Goal: Information Seeking & Learning: Learn about a topic

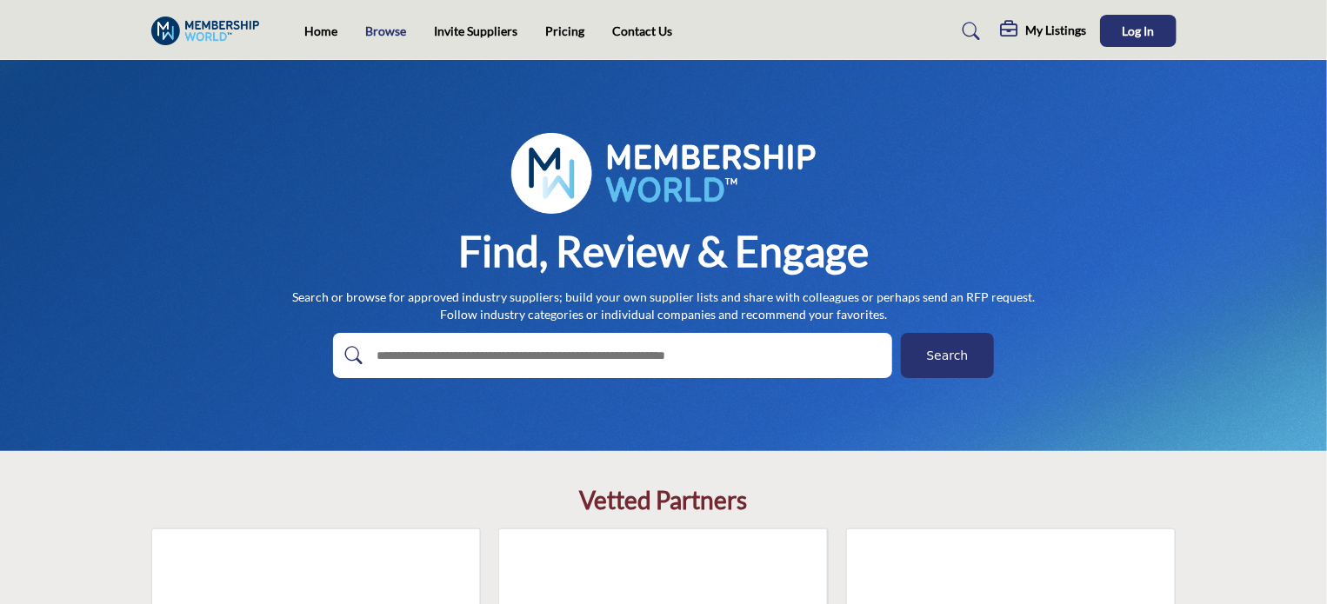
click at [383, 28] on link "Browse" at bounding box center [385, 30] width 41 height 15
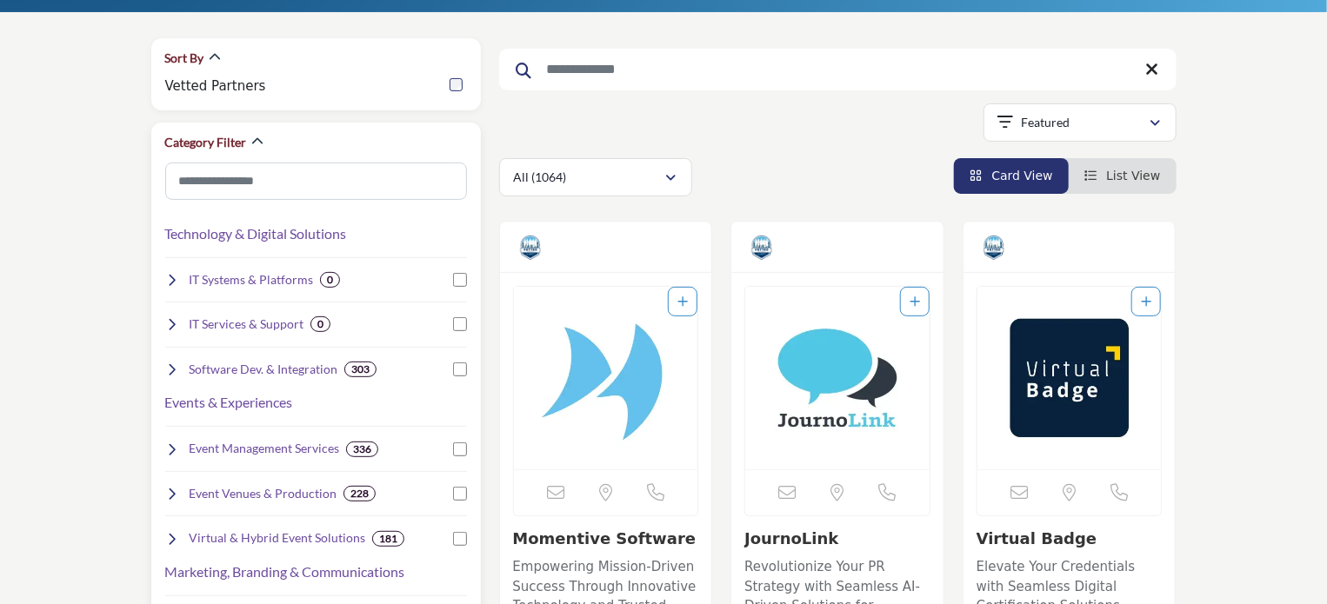
scroll to position [348, 0]
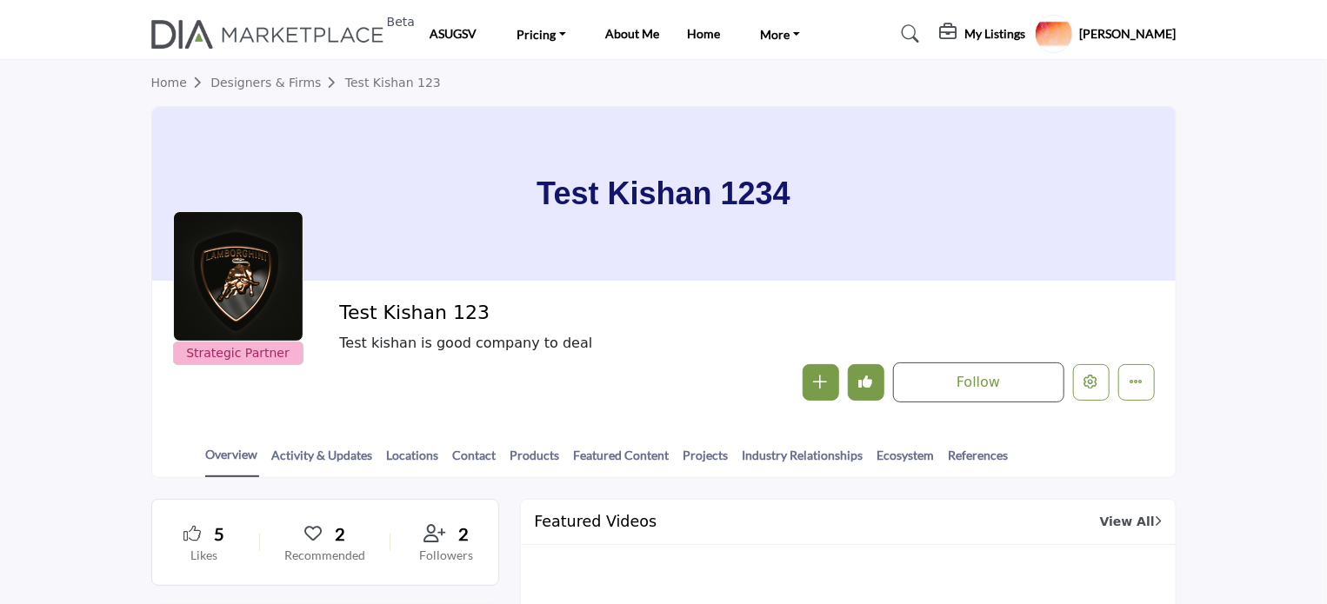
scroll to position [87, 0]
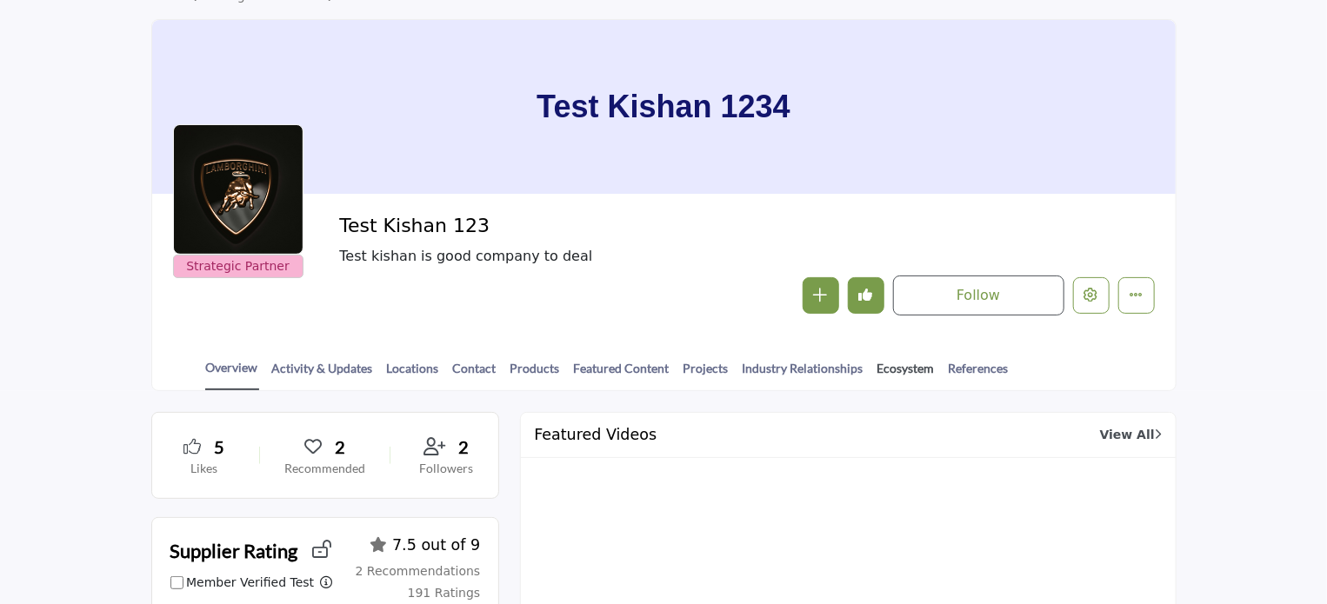
click at [894, 367] on link "Ecosystem" at bounding box center [906, 374] width 59 height 30
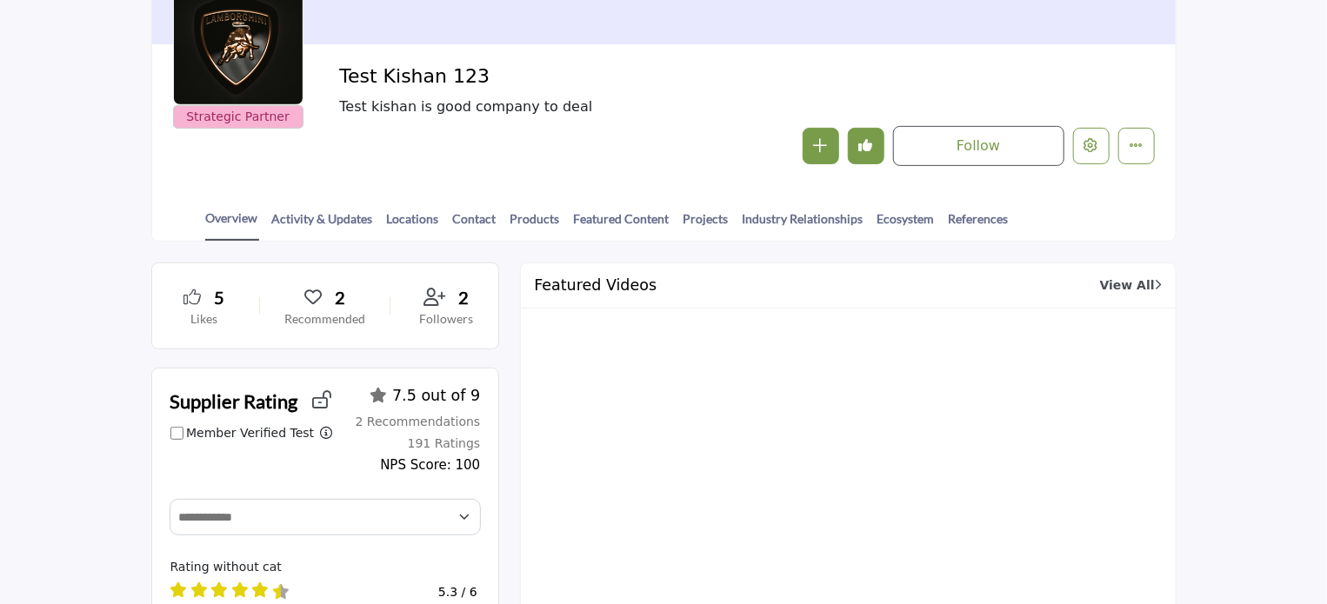
scroll to position [261, 0]
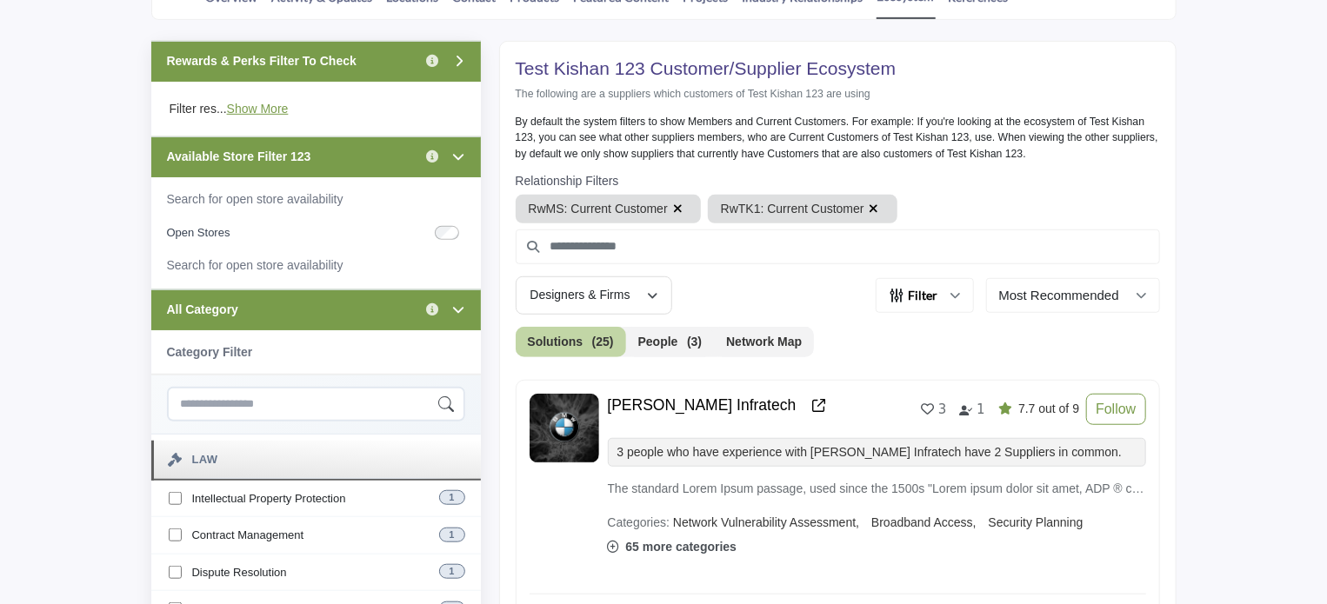
scroll to position [522, 0]
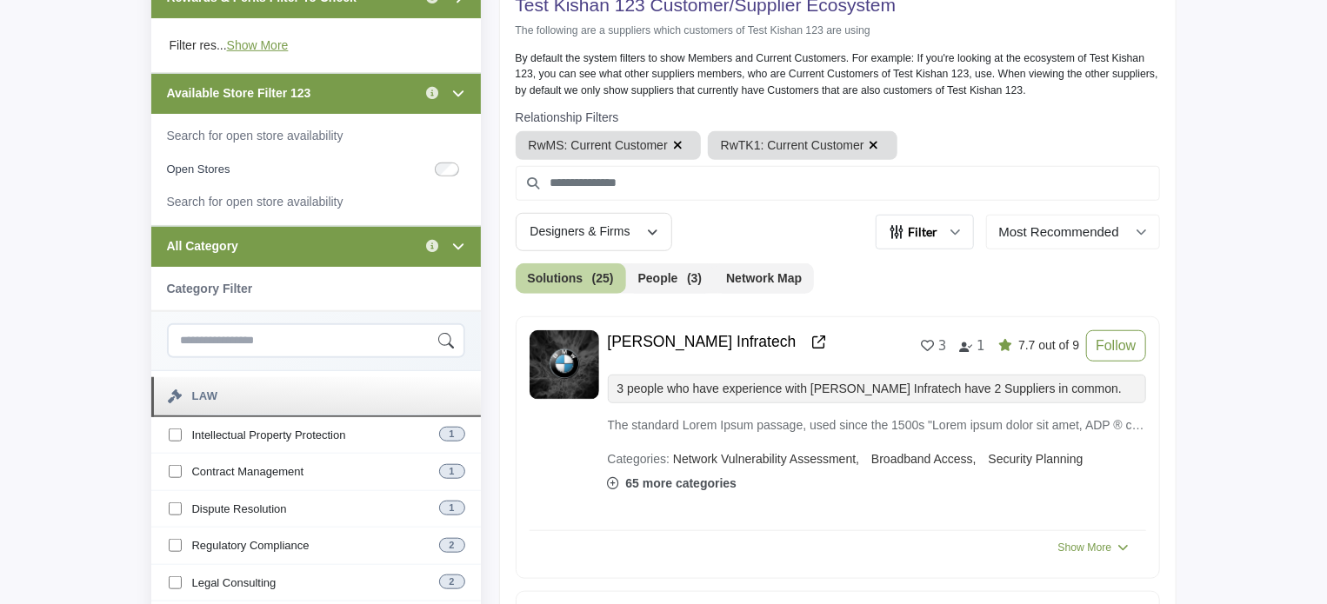
click at [958, 229] on icon "button" at bounding box center [956, 232] width 10 height 10
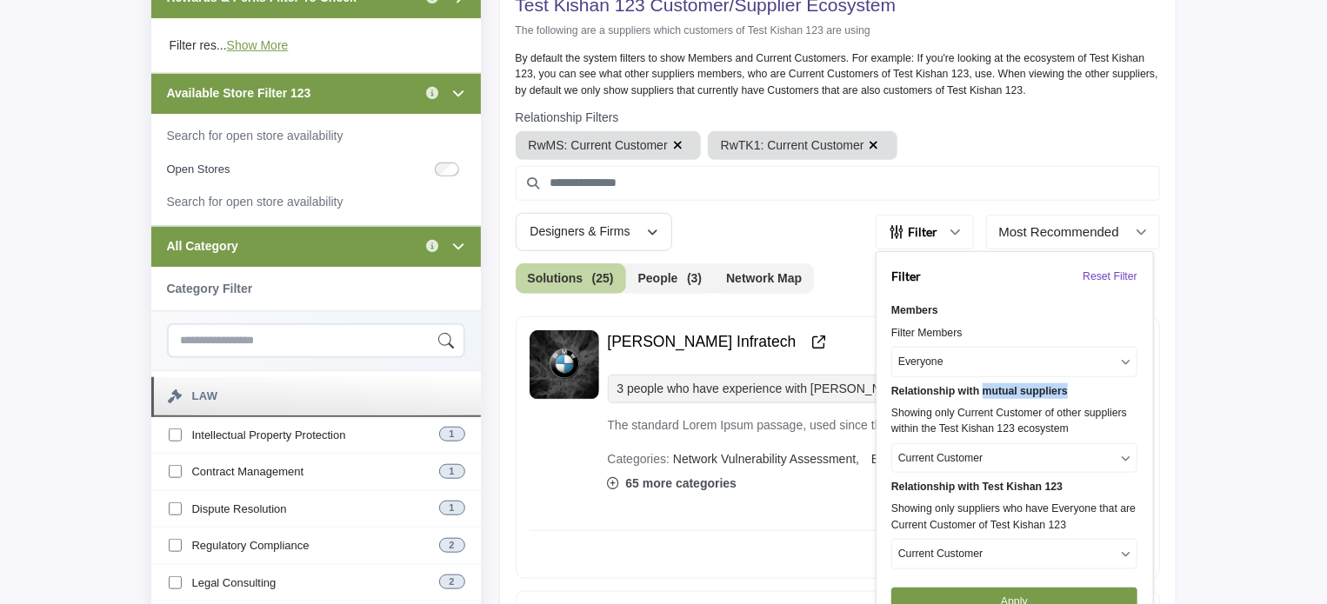
drag, startPoint x: 983, startPoint y: 389, endPoint x: 1071, endPoint y: 384, distance: 88.8
click at [1071, 384] on div "Relationship with mutual suppliers" at bounding box center [1014, 392] width 246 height 16
click at [981, 497] on div "Relationship with Test Kishan 123 Showing only suppliers who have Everyone that…" at bounding box center [1014, 524] width 246 height 90
drag, startPoint x: 983, startPoint y: 484, endPoint x: 1082, endPoint y: 484, distance: 99.1
click at [1082, 484] on div "Relationship with Test Kishan 123" at bounding box center [1014, 487] width 246 height 16
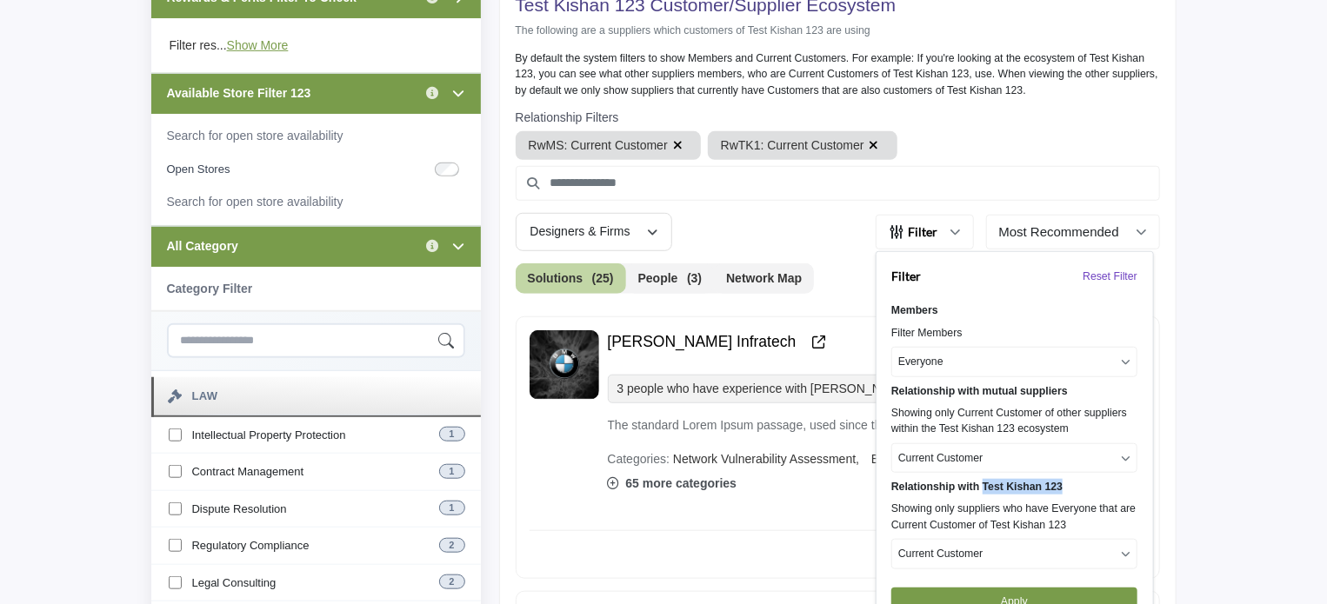
click at [941, 359] on p "Everyone" at bounding box center [920, 362] width 45 height 16
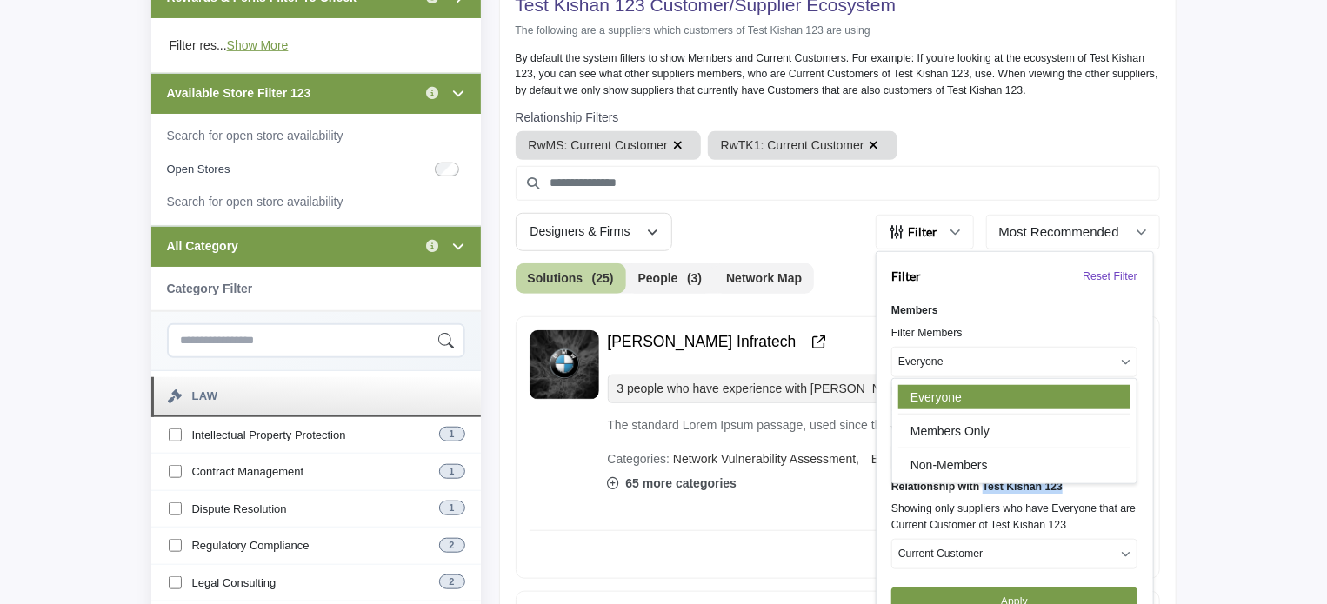
click at [941, 359] on p "Everyone" at bounding box center [920, 362] width 45 height 16
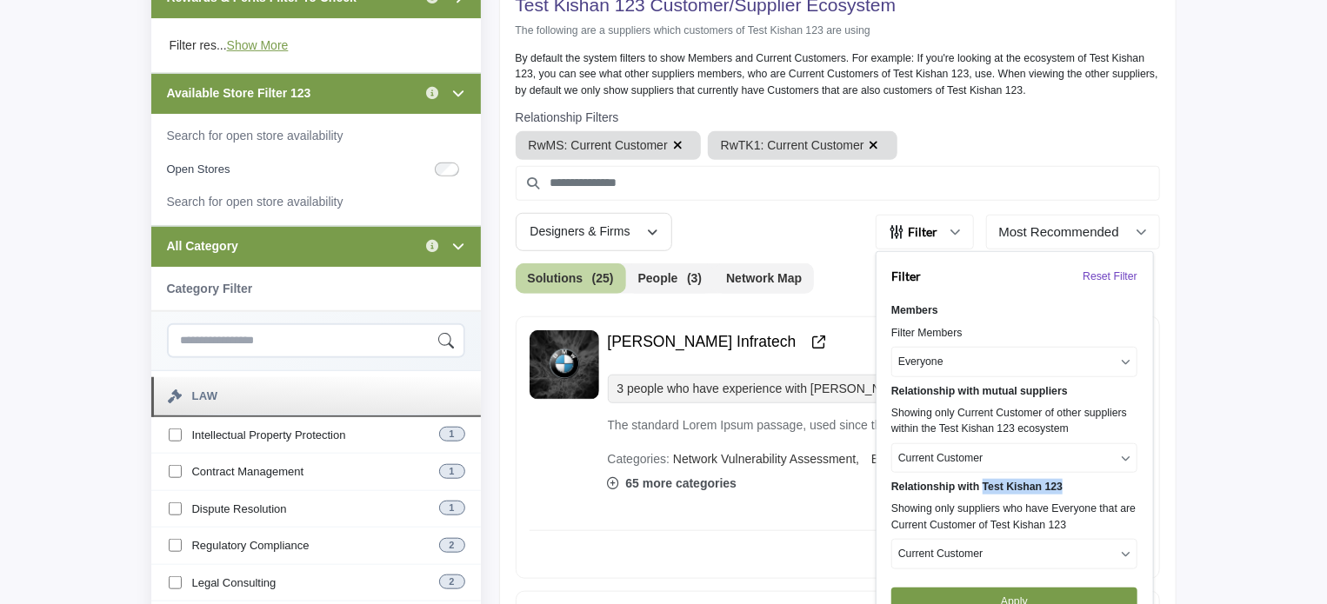
click at [977, 450] on p "Current Customer" at bounding box center [940, 458] width 84 height 16
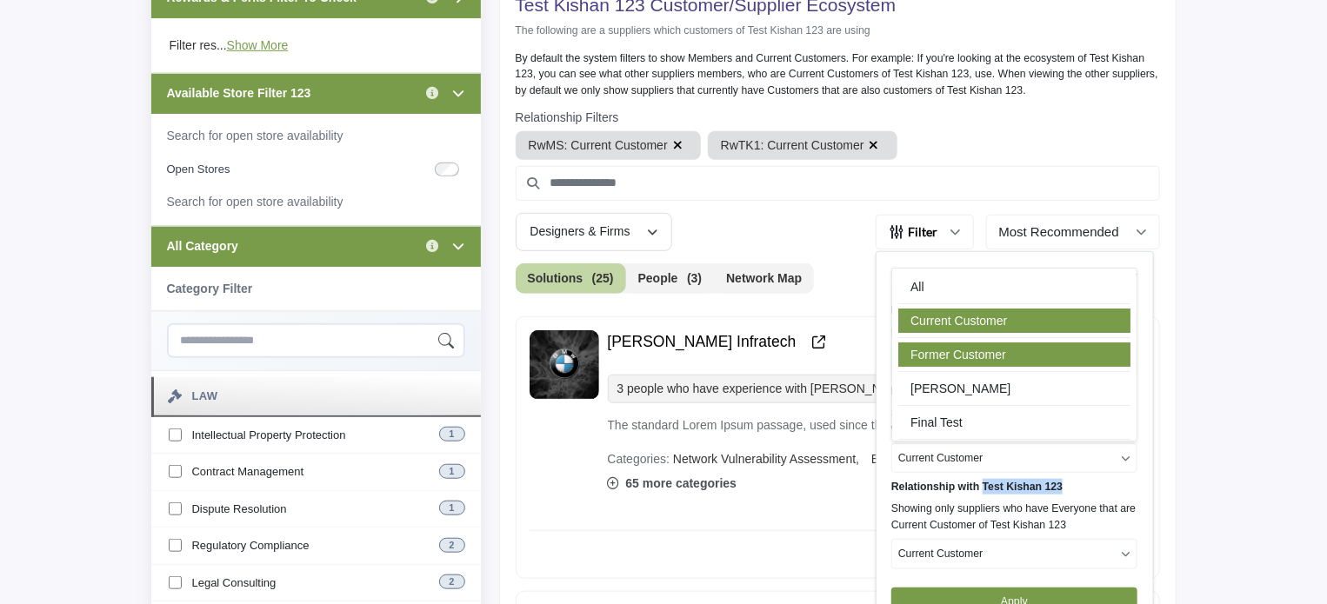
click at [951, 356] on link "Former Customer" at bounding box center [1014, 355] width 232 height 24
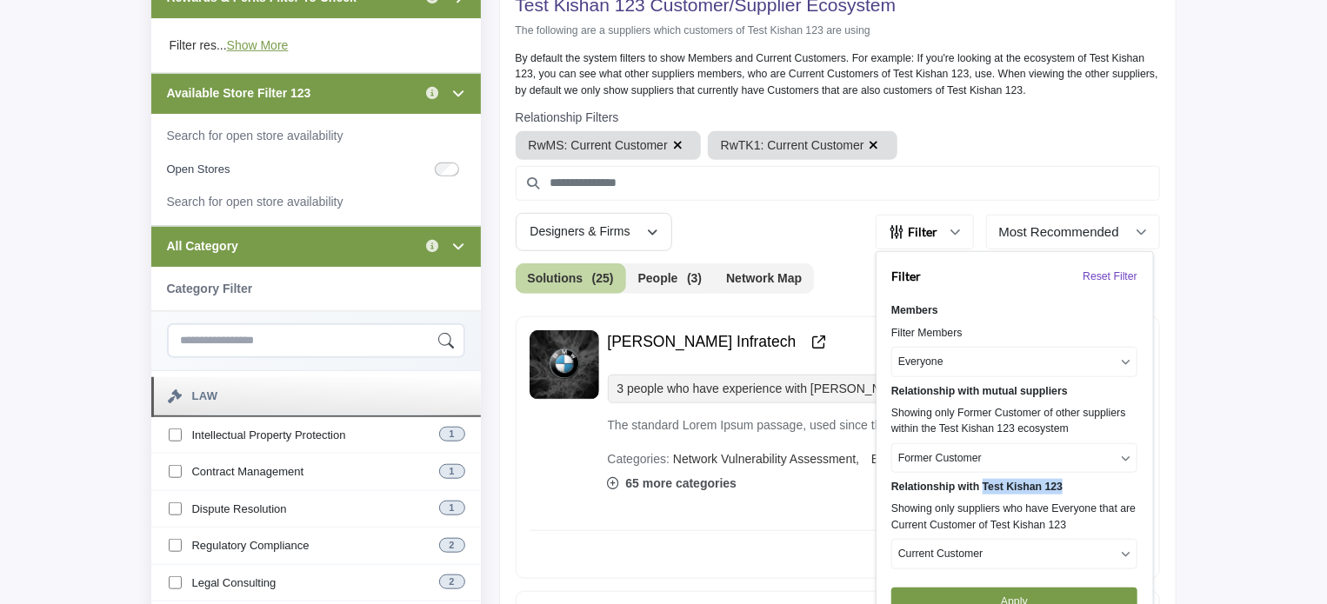
click at [950, 358] on button "Everyone" at bounding box center [1014, 362] width 246 height 30
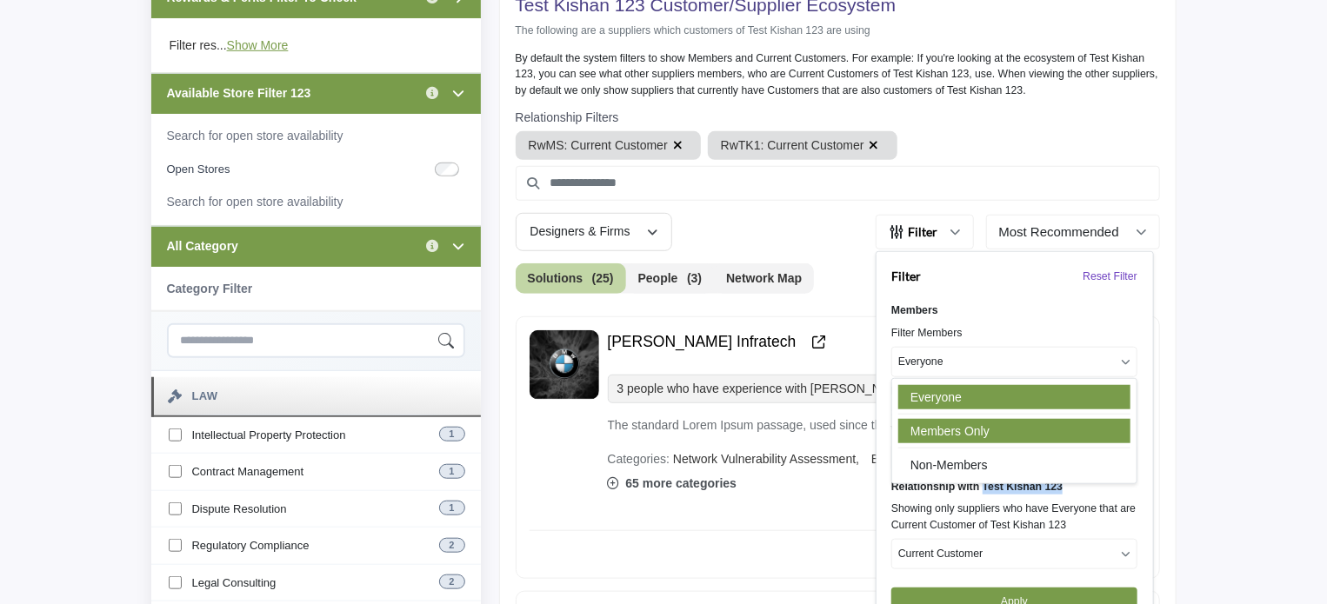
click at [954, 430] on link "Members Only" at bounding box center [1014, 431] width 232 height 24
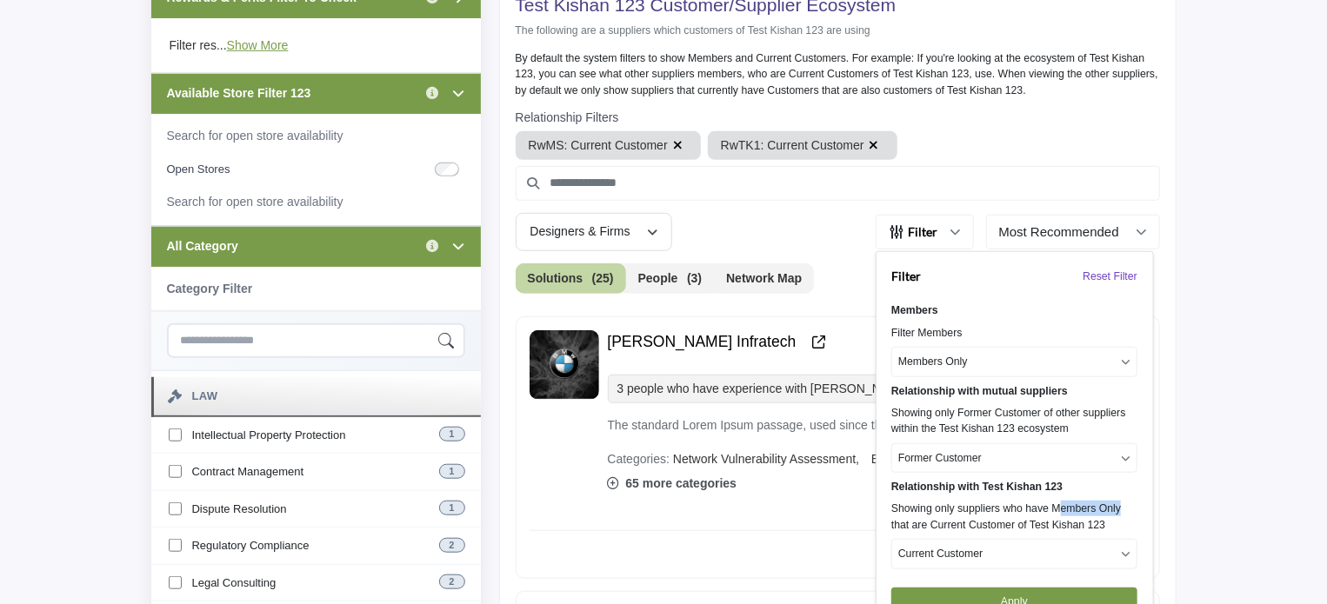
drag, startPoint x: 1059, startPoint y: 509, endPoint x: 1120, endPoint y: 507, distance: 60.9
click at [1120, 507] on div "Showing only suppliers who have Members Only that are Current Customer of Test …" at bounding box center [1014, 517] width 246 height 32
drag, startPoint x: 944, startPoint y: 427, endPoint x: 1016, endPoint y: 425, distance: 72.2
click at [1016, 425] on div "Showing only Former Customer of other suppliers within the Test Kishan 123 ecos…" at bounding box center [1014, 421] width 246 height 32
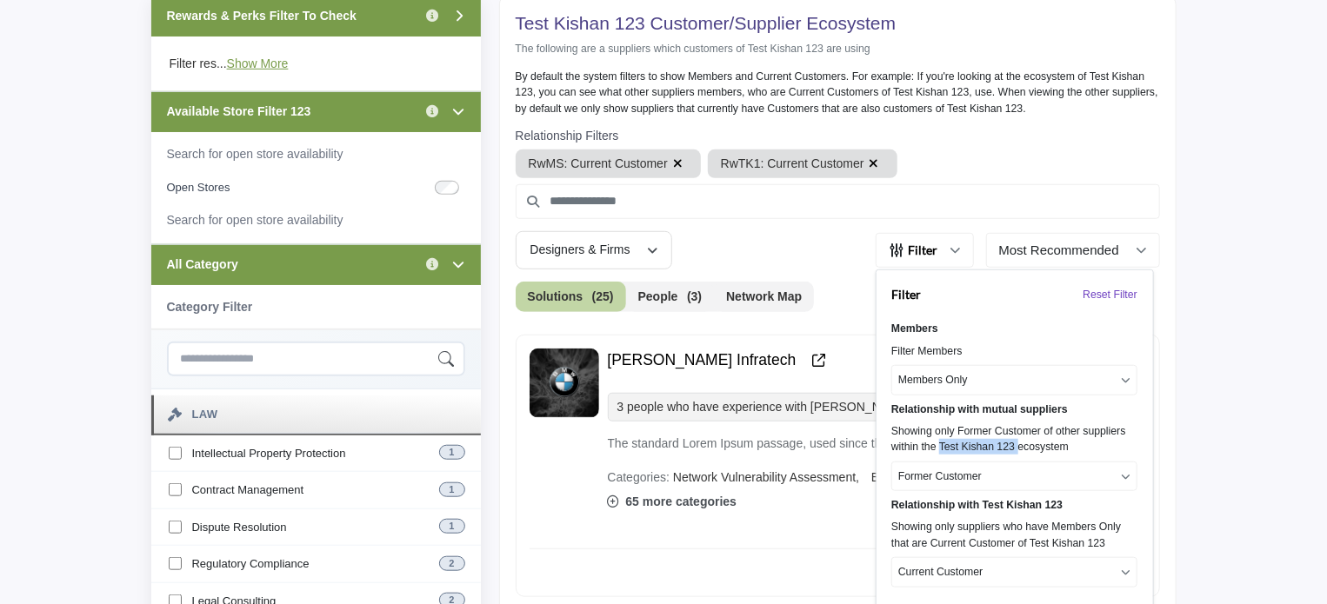
scroll to position [609, 0]
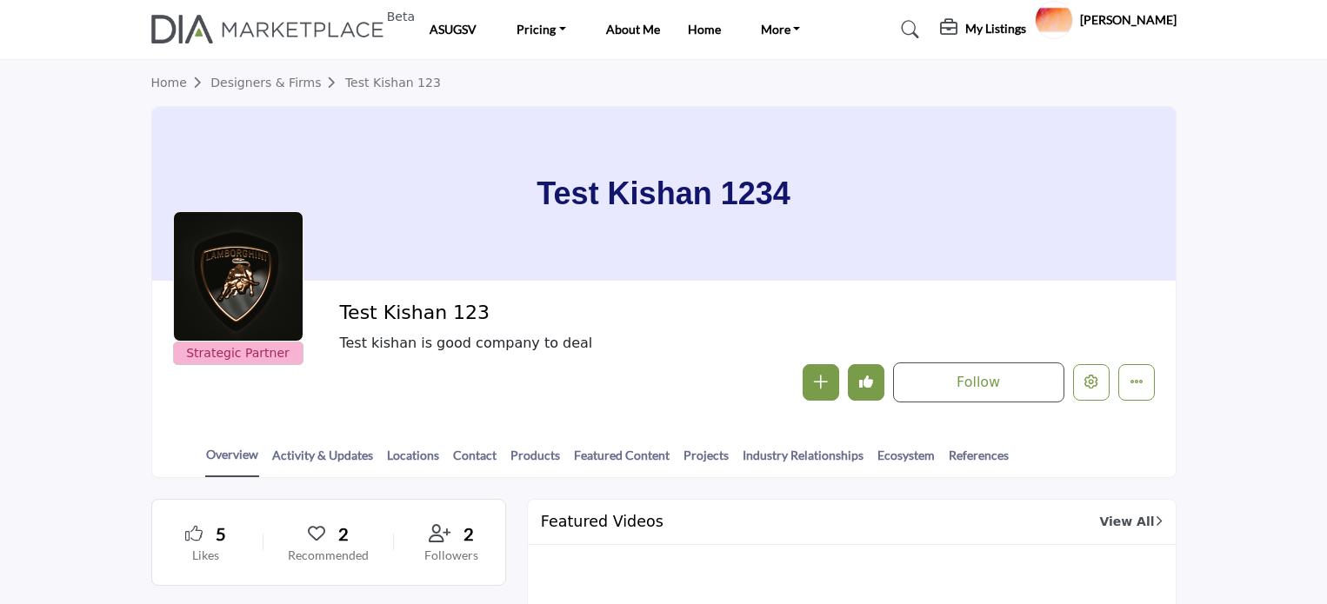
click at [530, 457] on link "Products" at bounding box center [535, 461] width 51 height 30
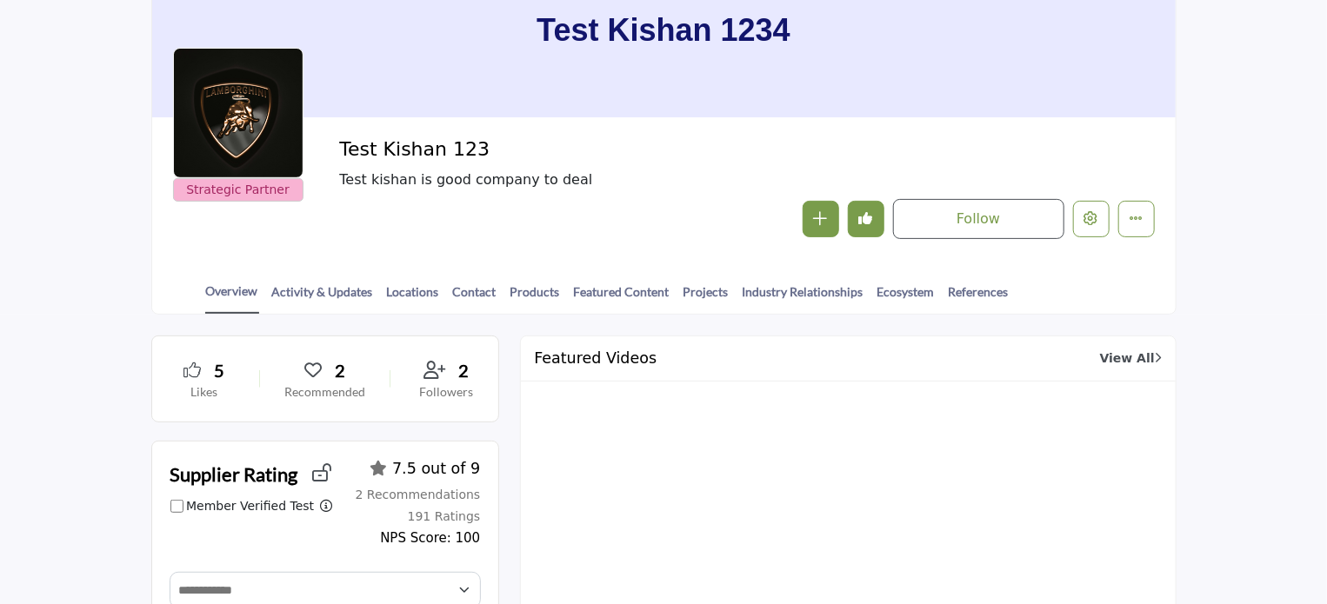
scroll to position [174, 0]
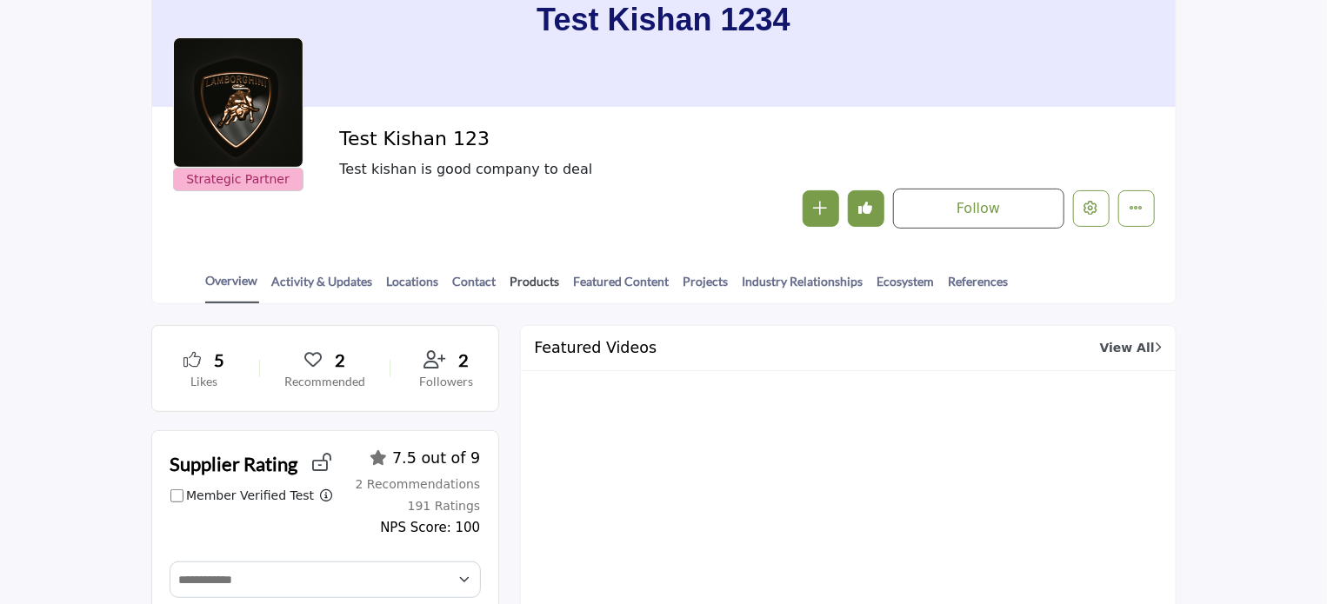
click at [537, 282] on link "Products" at bounding box center [535, 287] width 51 height 30
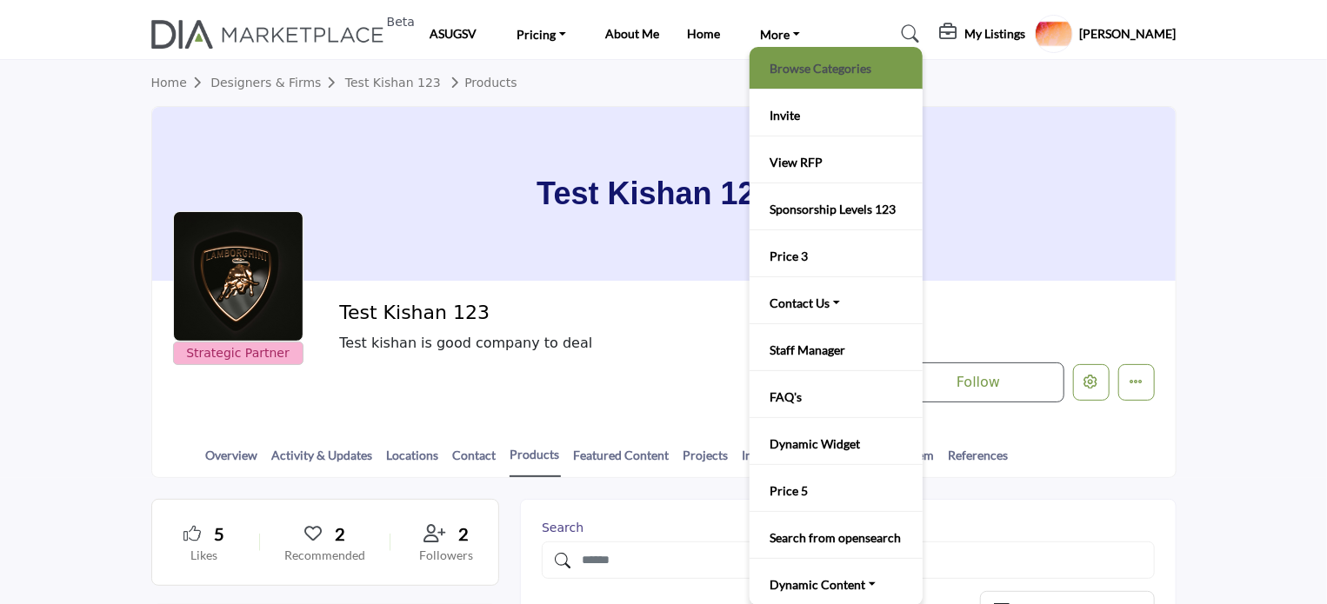
click at [789, 67] on link "Browse Categories" at bounding box center [836, 68] width 156 height 24
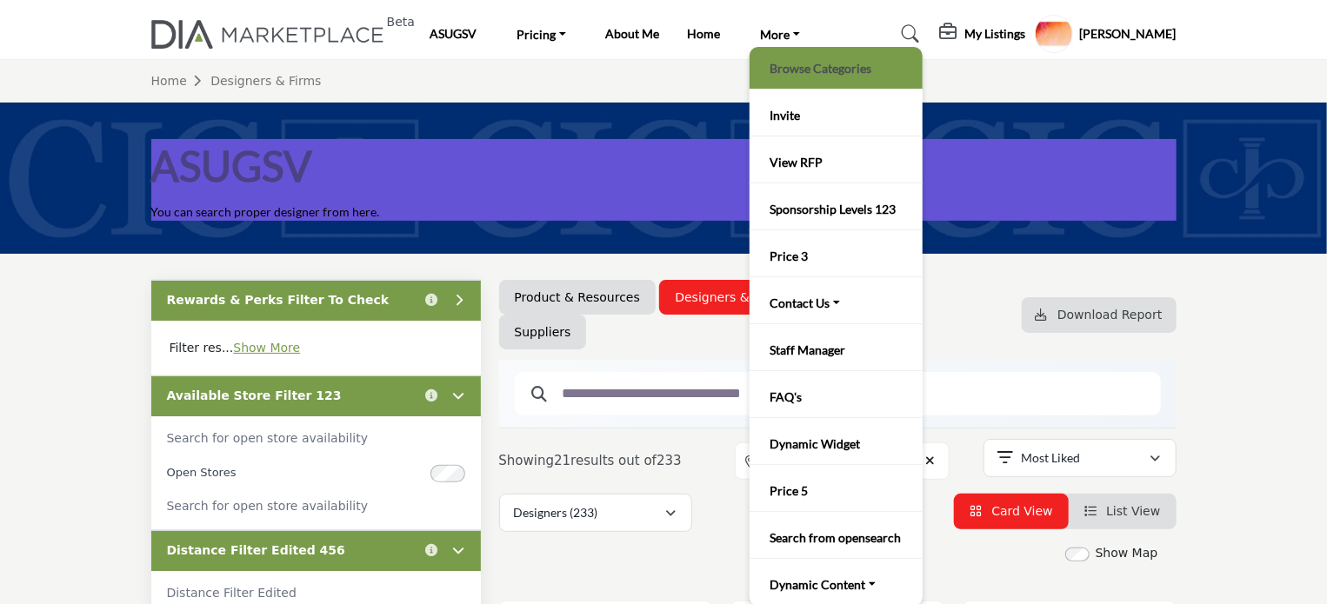
click at [784, 67] on link "Browse Categories" at bounding box center [836, 68] width 156 height 24
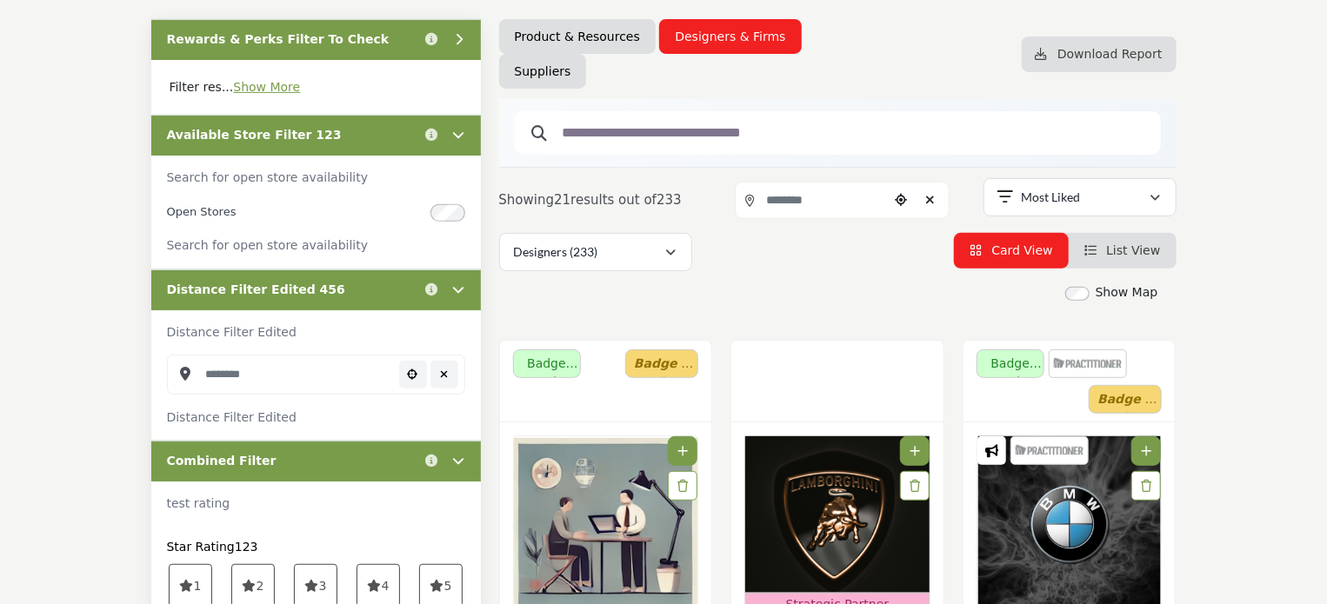
scroll to position [174, 0]
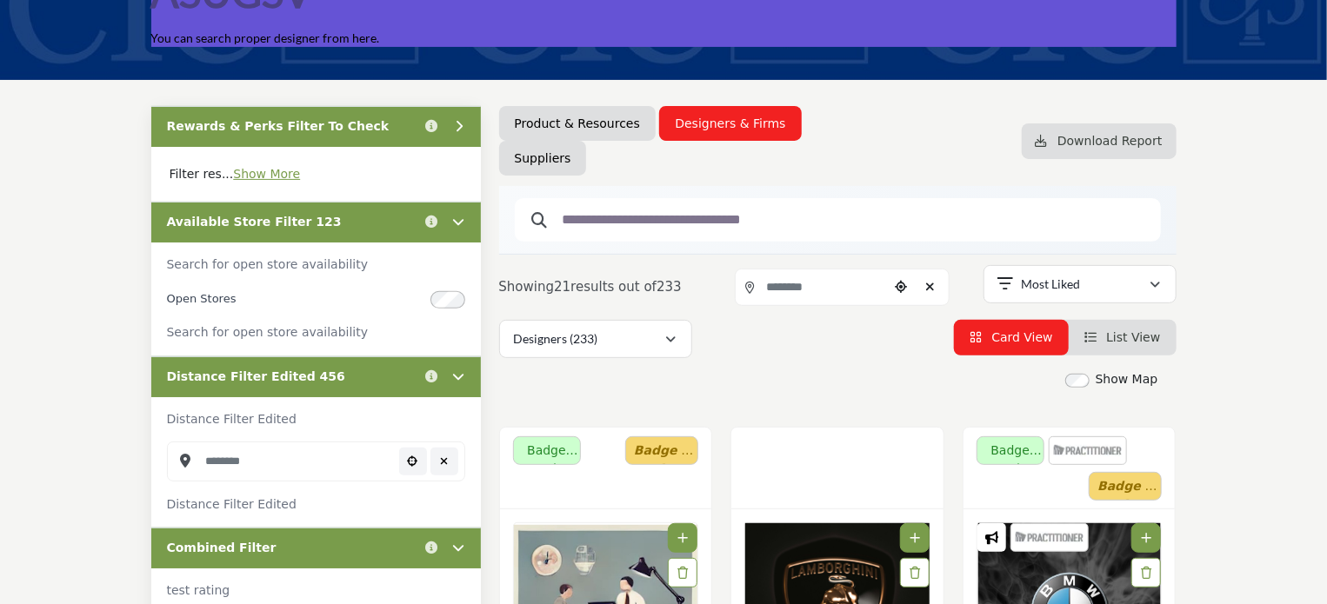
click at [366, 230] on div "Available Store Filter 123 Click to view information" at bounding box center [316, 222] width 330 height 41
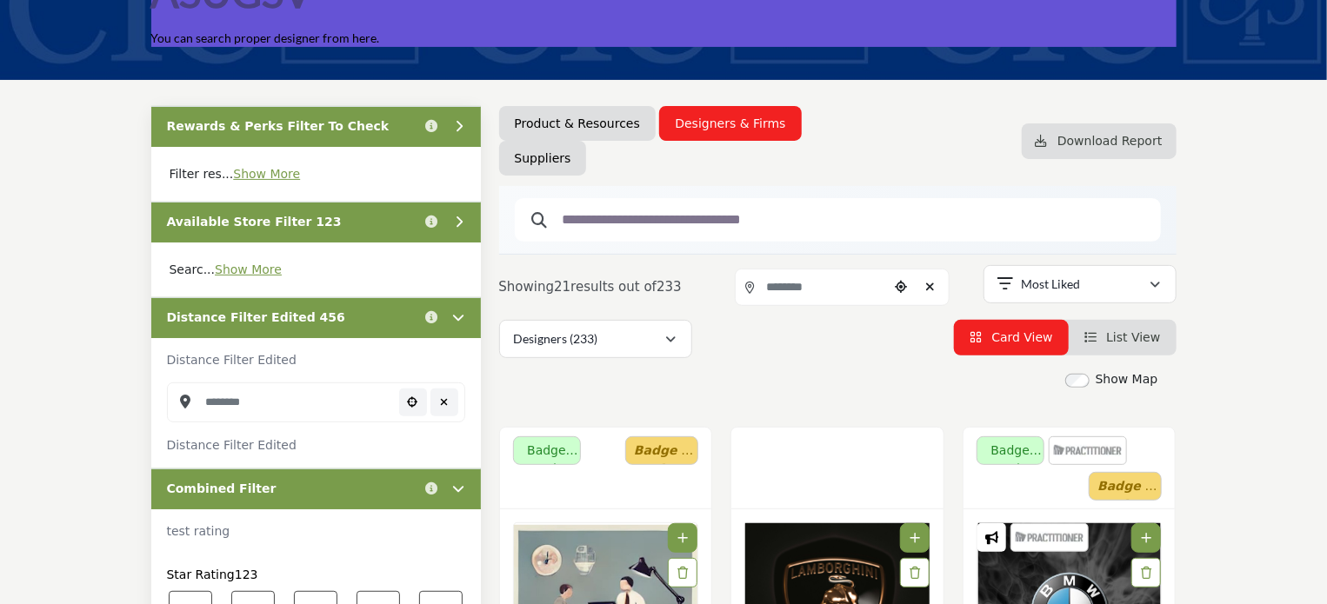
click at [374, 313] on div "Distance Filter Edited 456 Click to view information" at bounding box center [316, 317] width 330 height 41
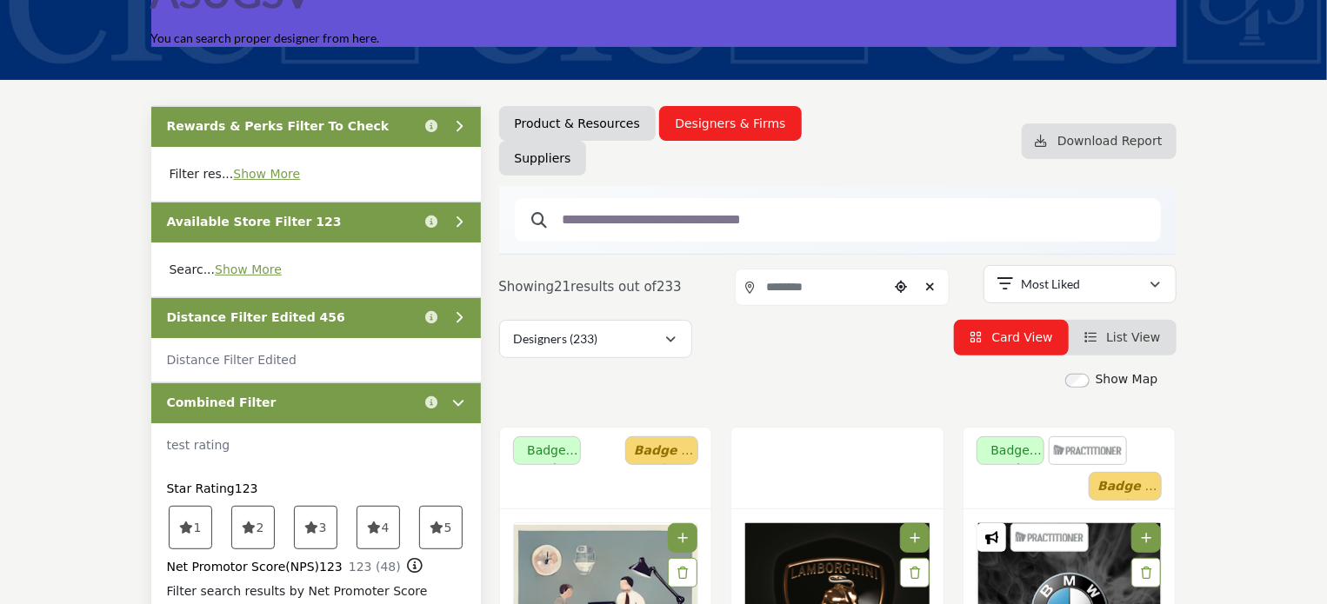
click at [351, 396] on div "Combined Filter Click to view information" at bounding box center [316, 403] width 330 height 41
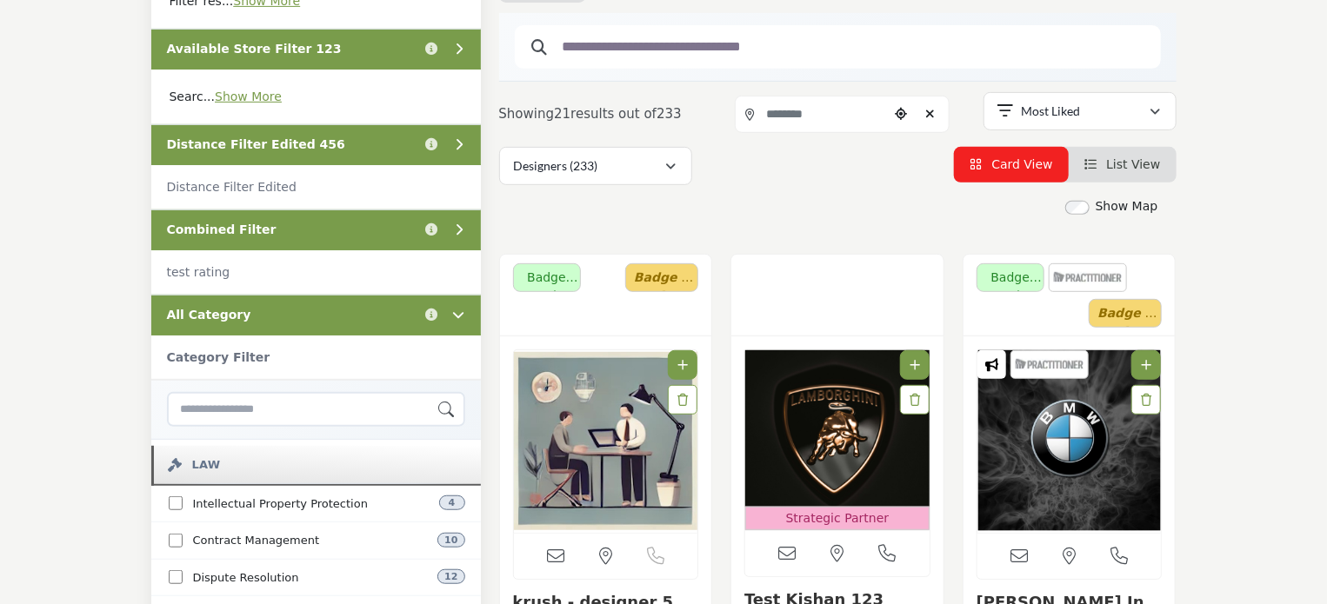
scroll to position [348, 0]
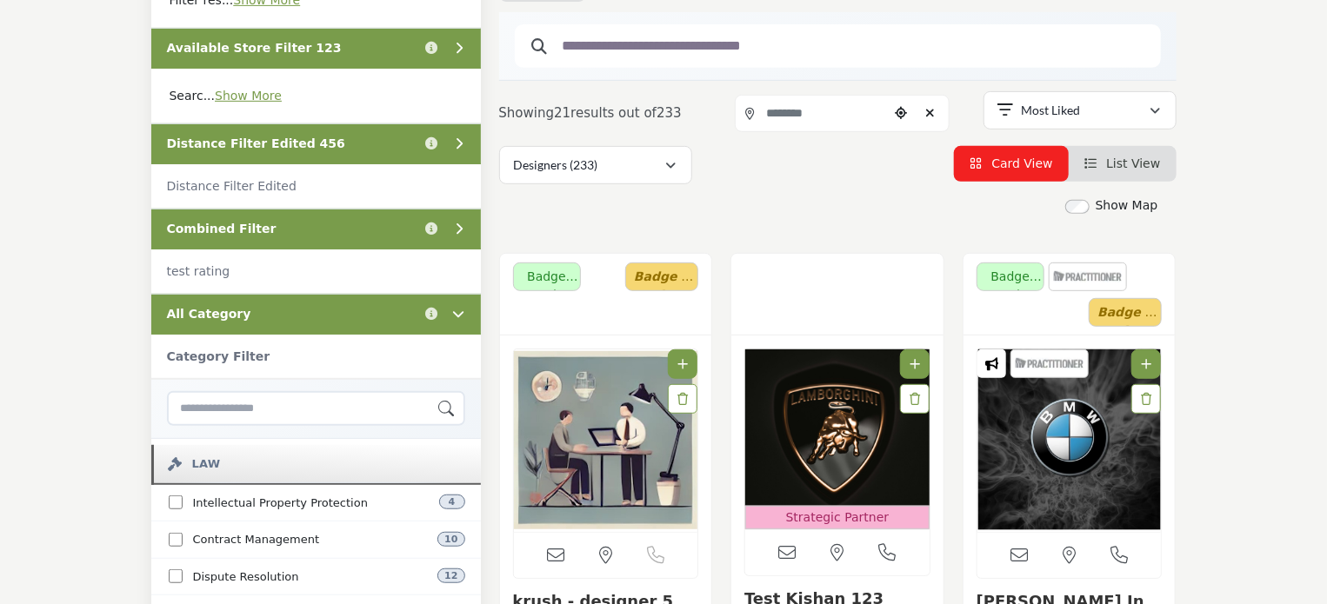
click at [348, 306] on div "All Category Click to view information" at bounding box center [316, 314] width 330 height 41
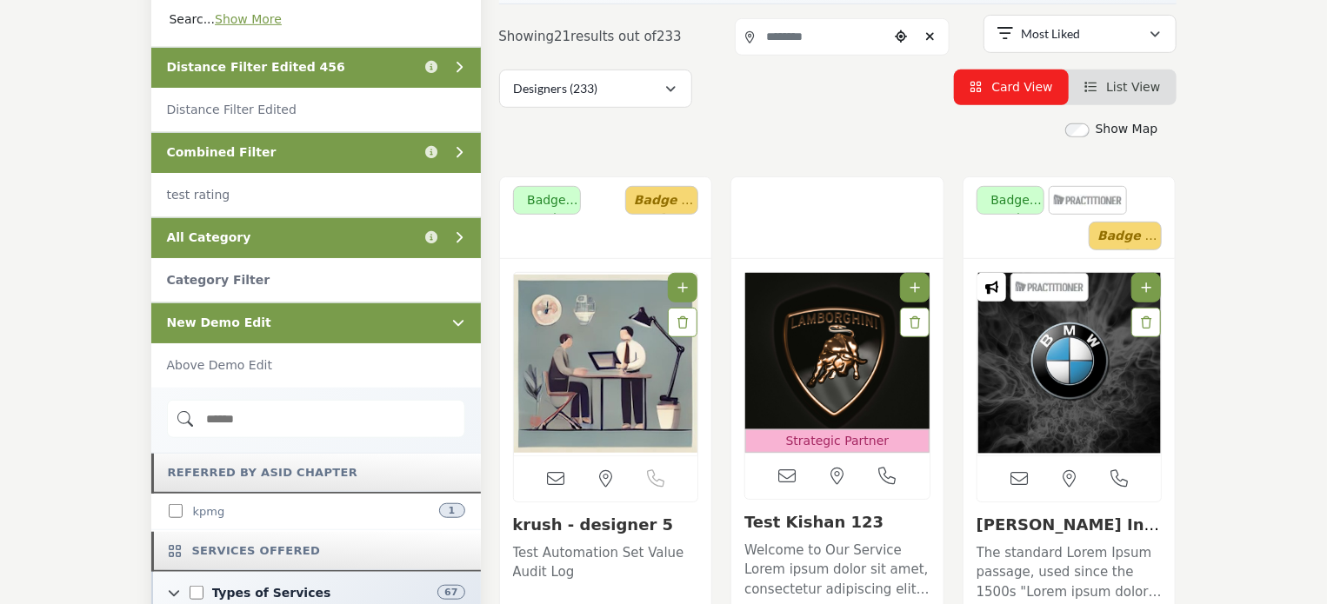
scroll to position [522, 0]
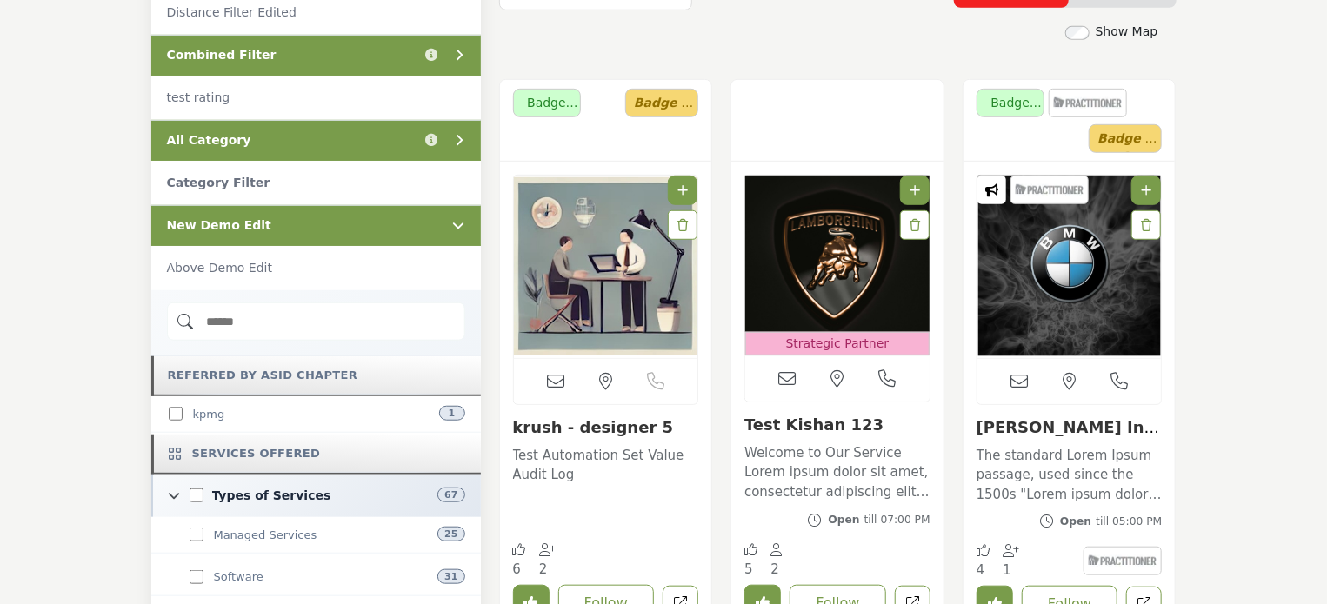
click at [348, 222] on div "New Demo Edit" at bounding box center [316, 225] width 330 height 41
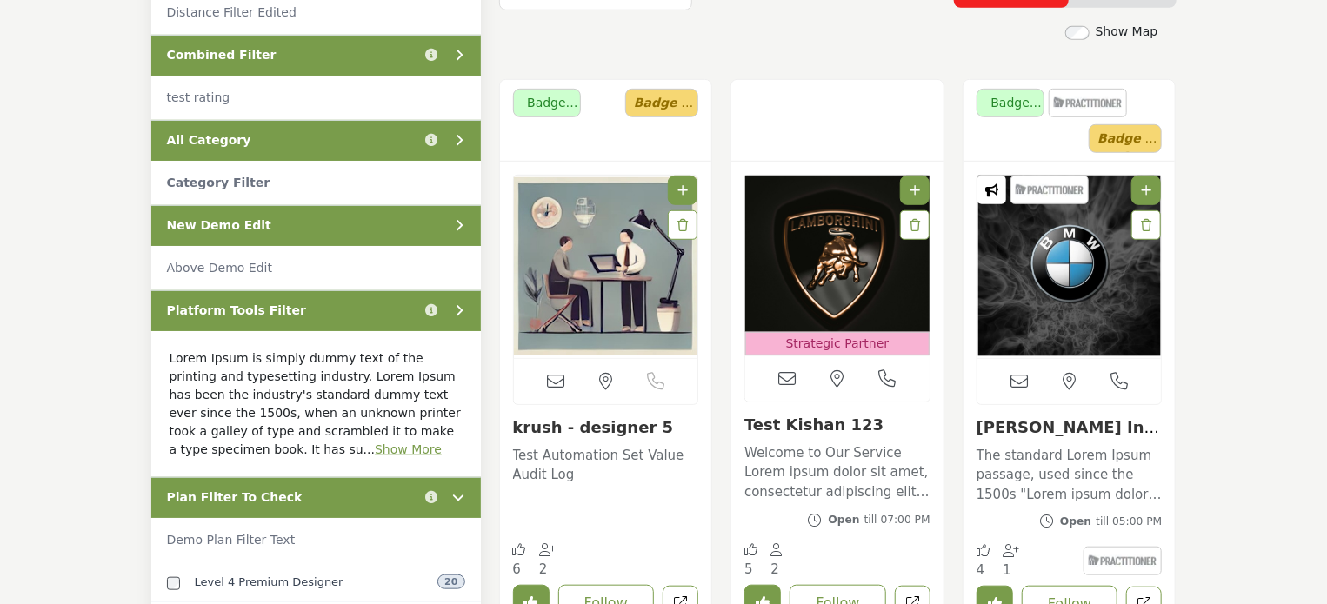
click at [370, 317] on div "Platform Tools Filter Click to view information" at bounding box center [316, 310] width 330 height 41
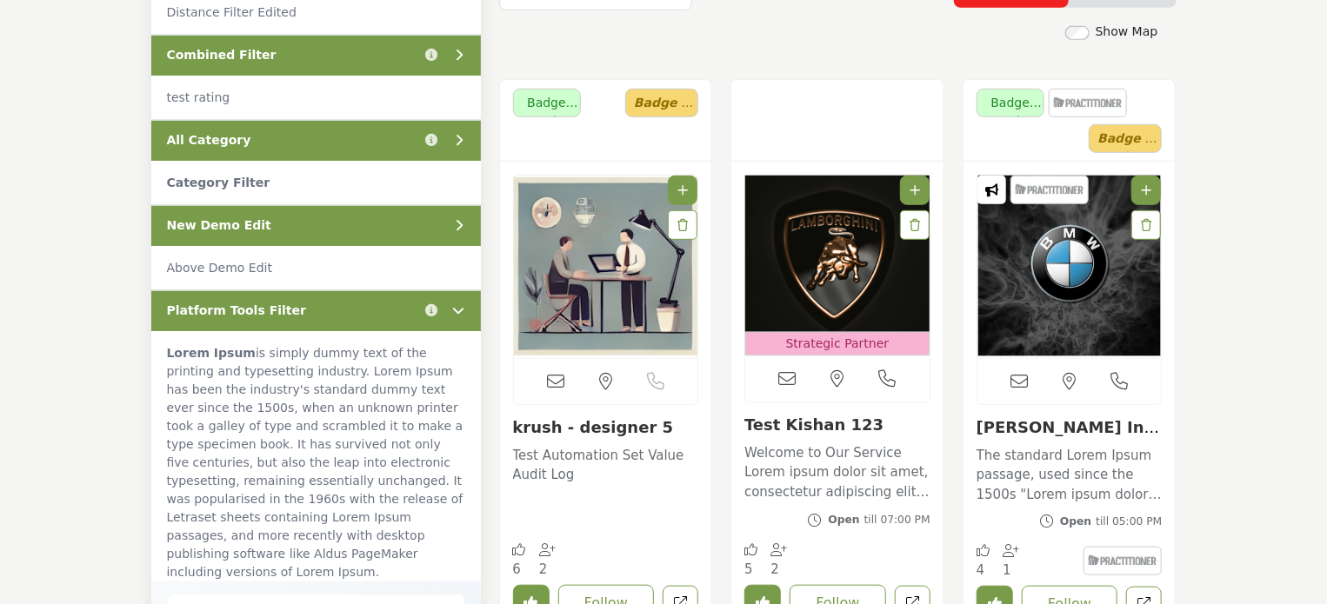
click at [370, 317] on div "Platform Tools Filter Click to view information" at bounding box center [316, 310] width 330 height 41
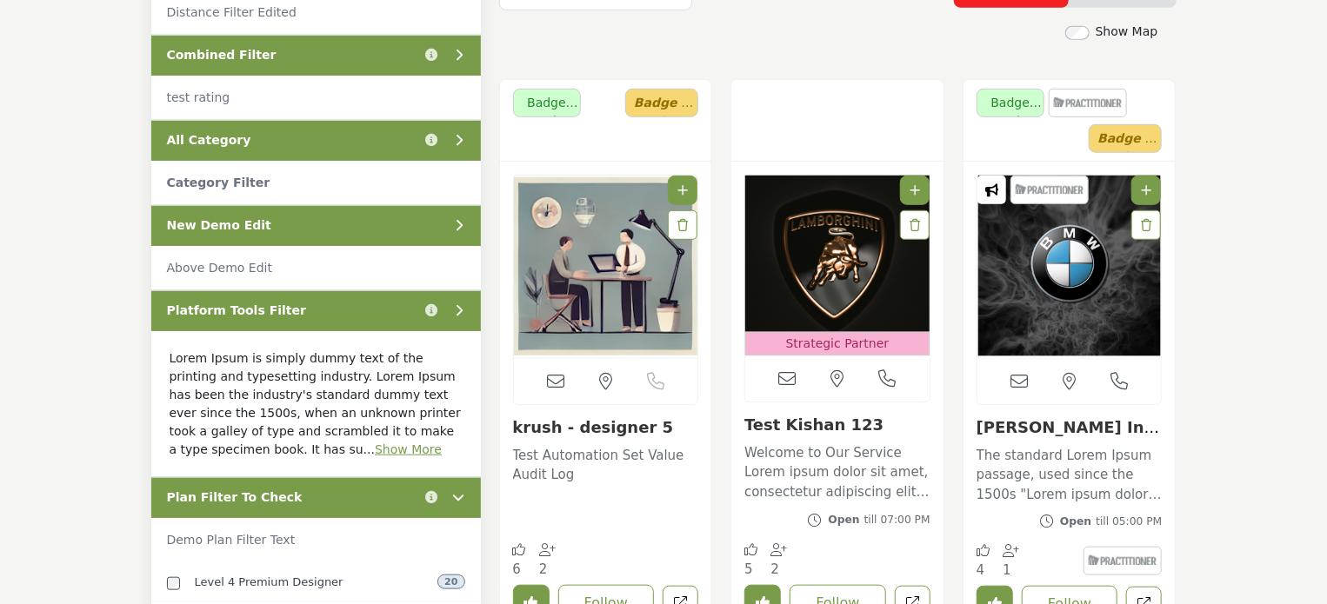
click at [386, 483] on div "Plan Filter To Check Click to view information" at bounding box center [316, 497] width 330 height 41
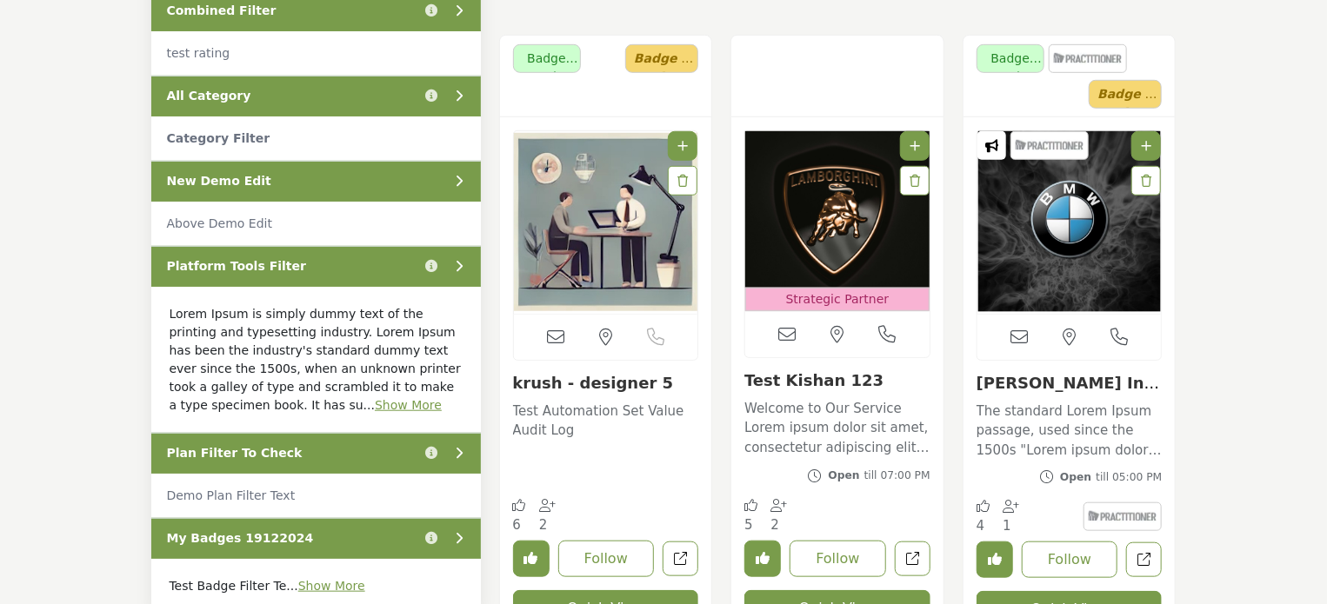
scroll to position [783, 0]
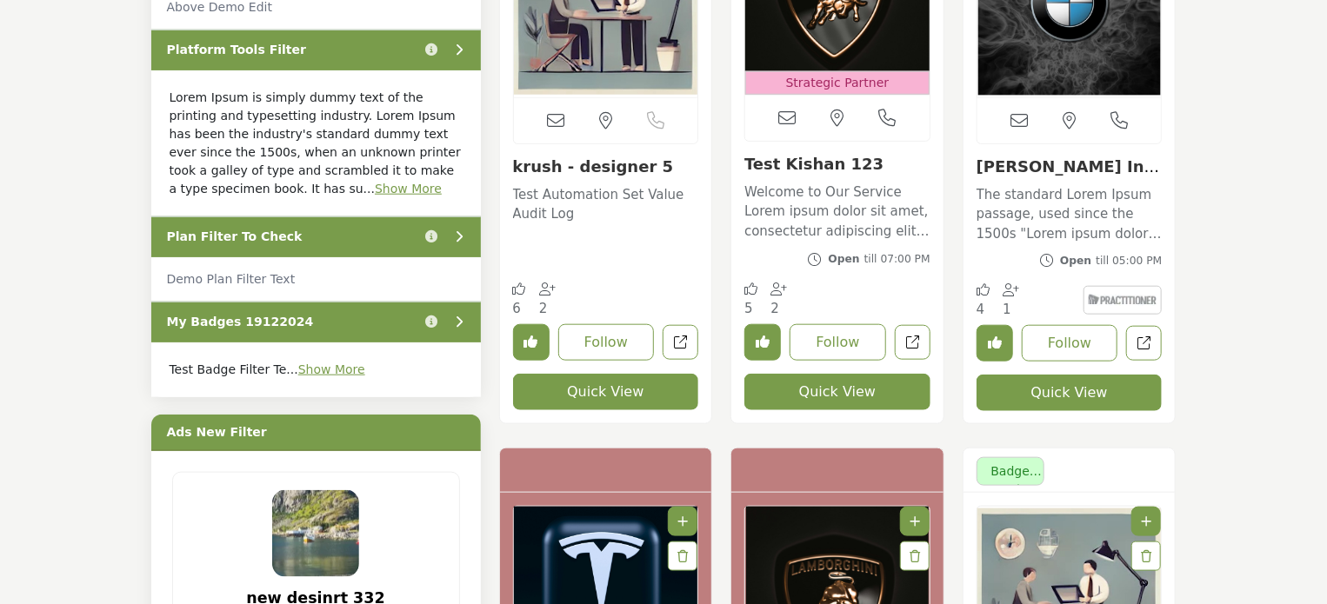
click at [339, 232] on div "Plan Filter To Check Click to view information" at bounding box center [316, 237] width 330 height 41
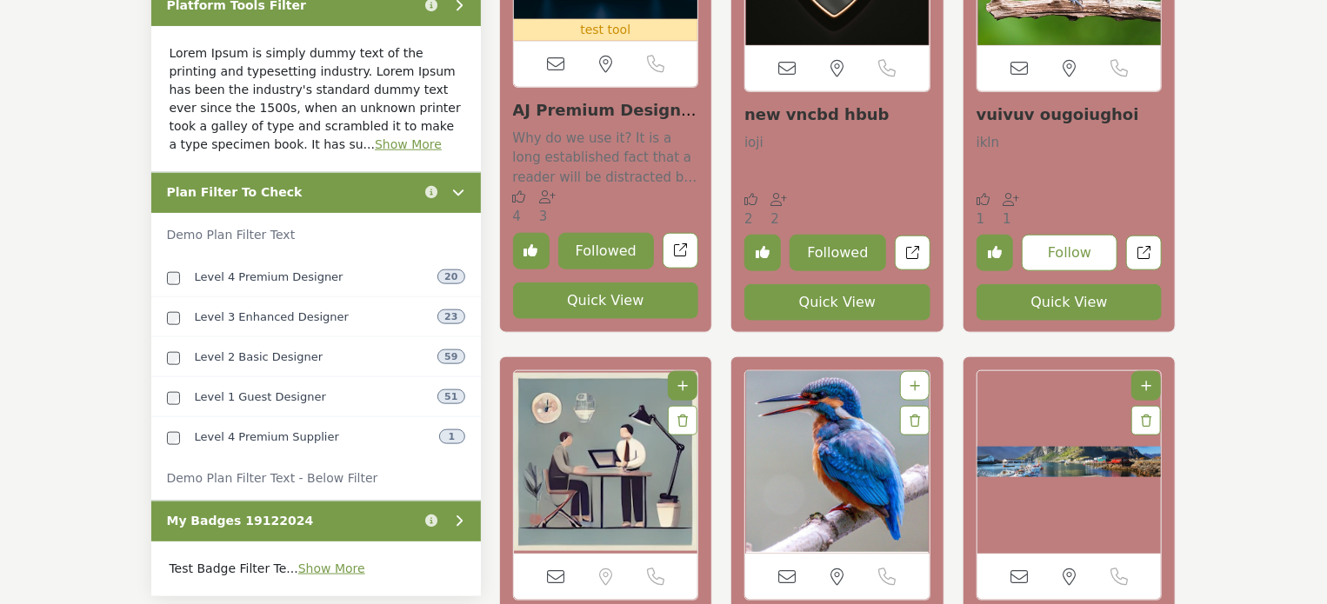
scroll to position [870, 0]
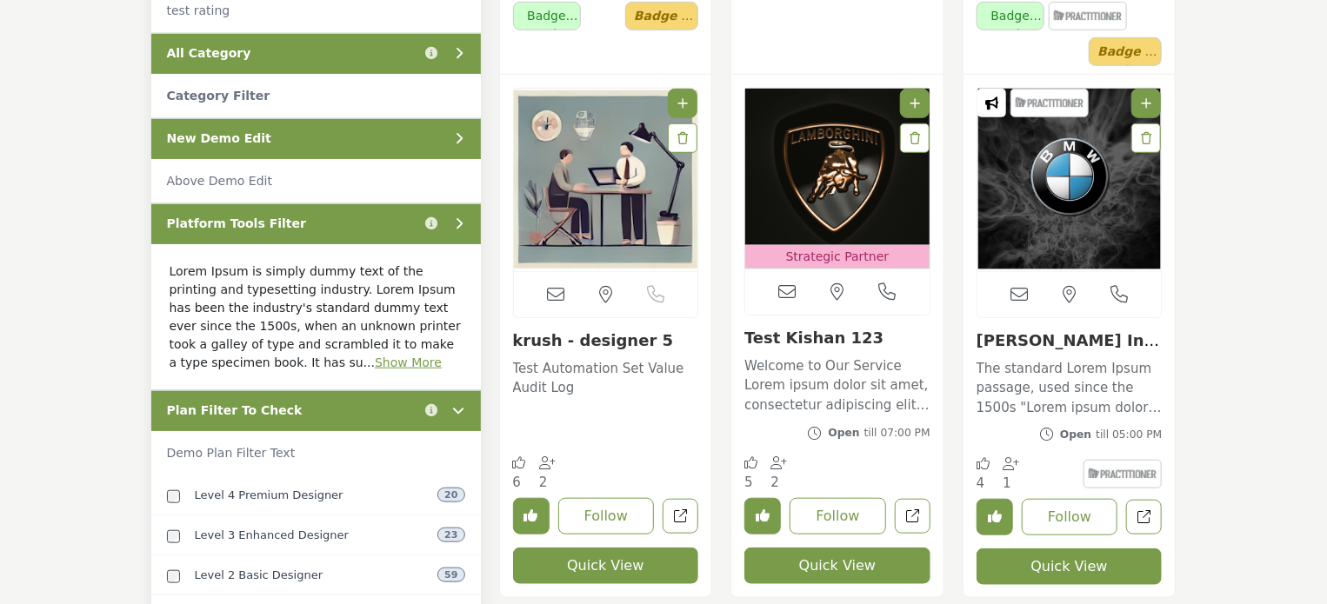
scroll to position [783, 0]
